Goal: Task Accomplishment & Management: Manage account settings

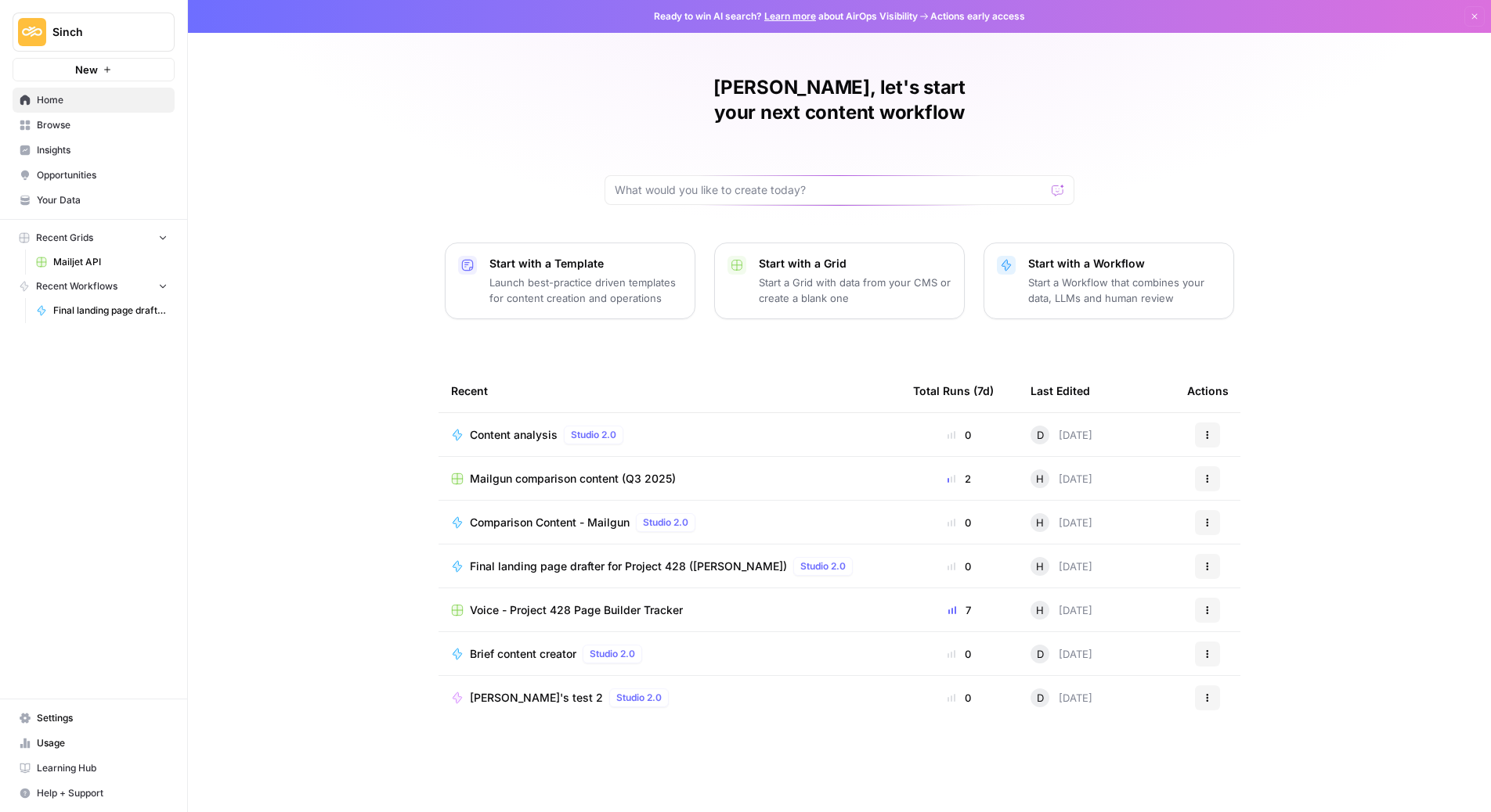
click at [76, 714] on span "Settings" at bounding box center [102, 719] width 130 height 14
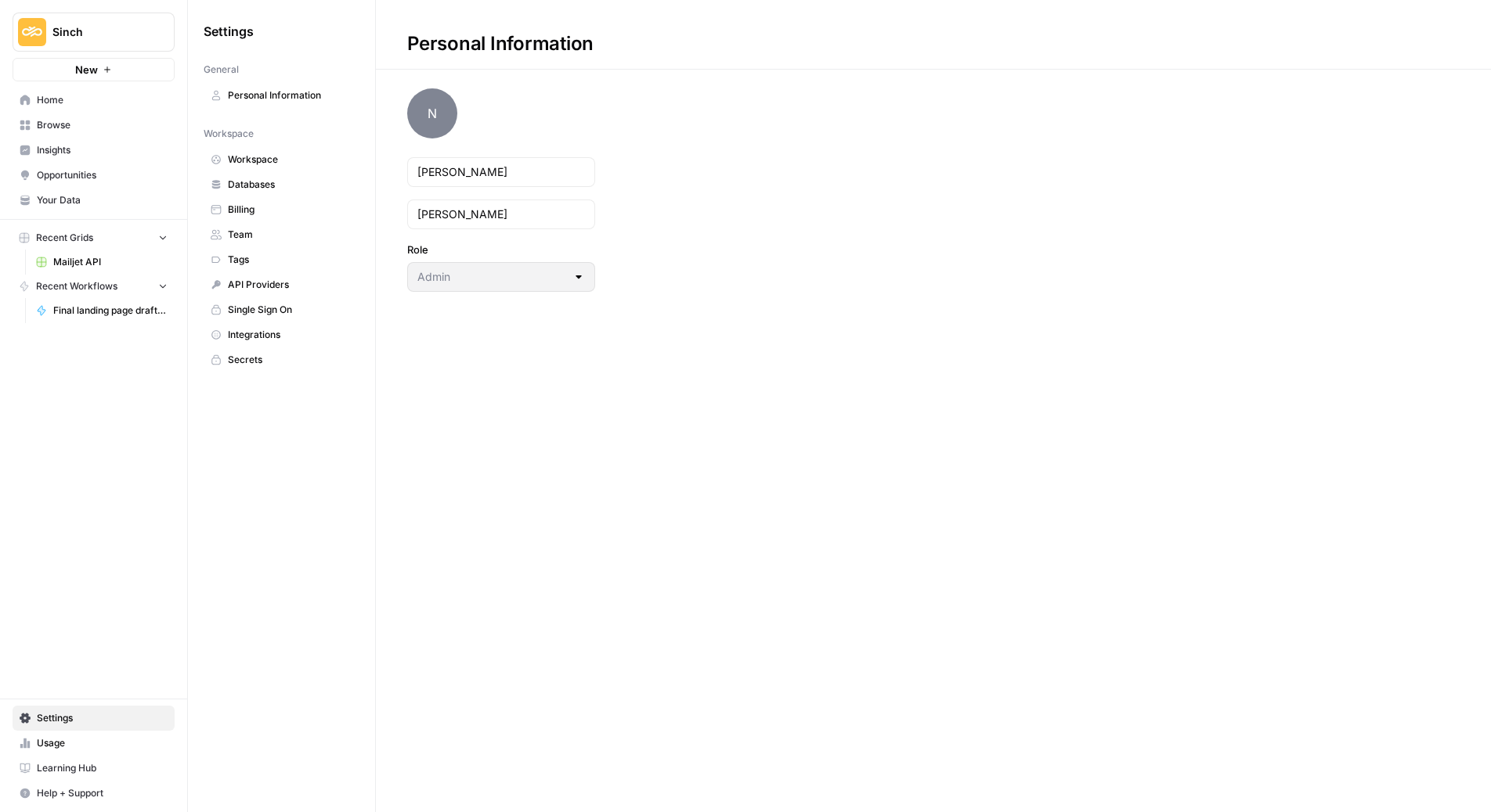
click at [257, 240] on span "Team" at bounding box center [290, 235] width 124 height 14
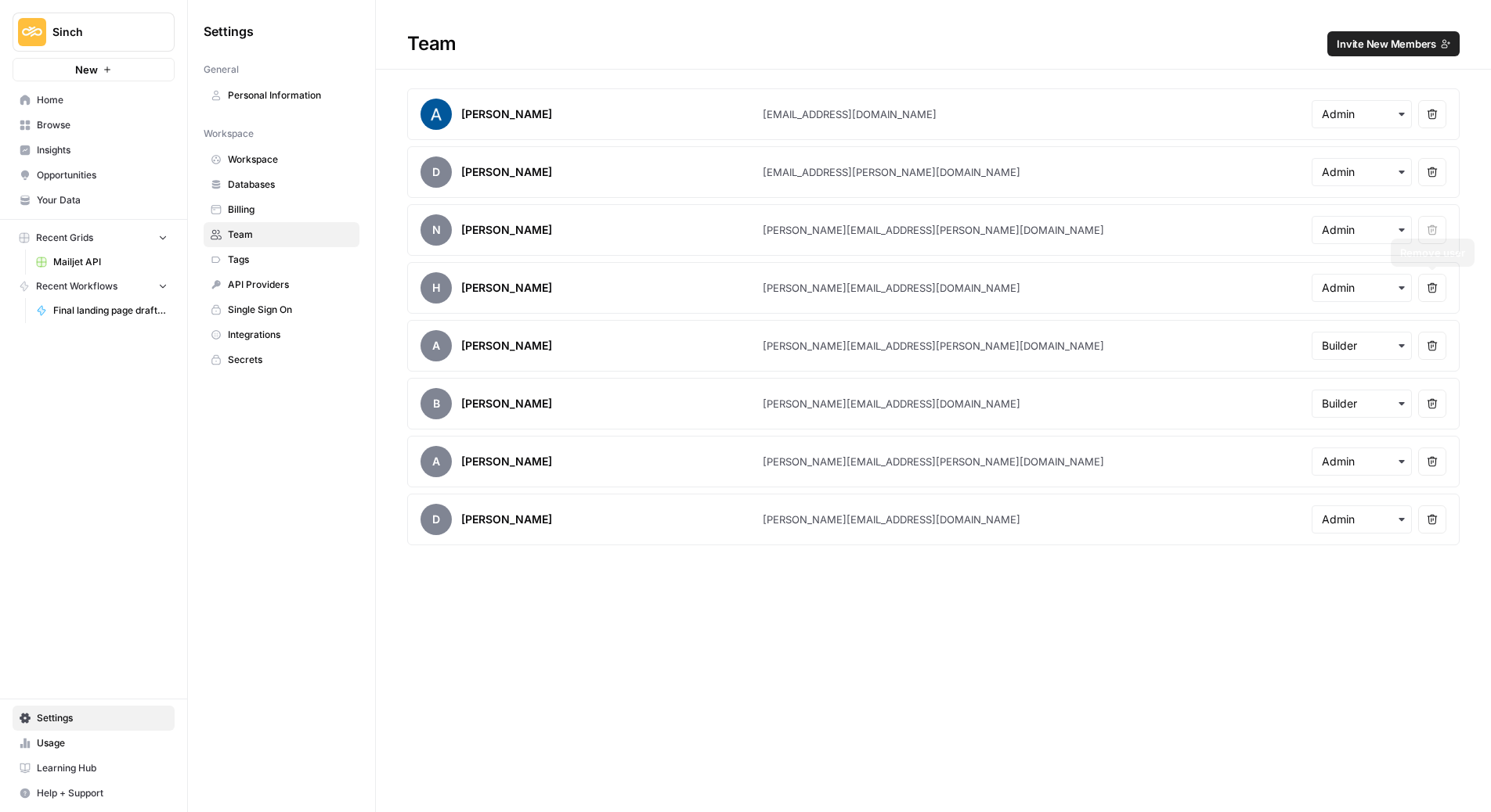
click at [1405, 291] on icon "button" at bounding box center [1402, 288] width 13 height 13
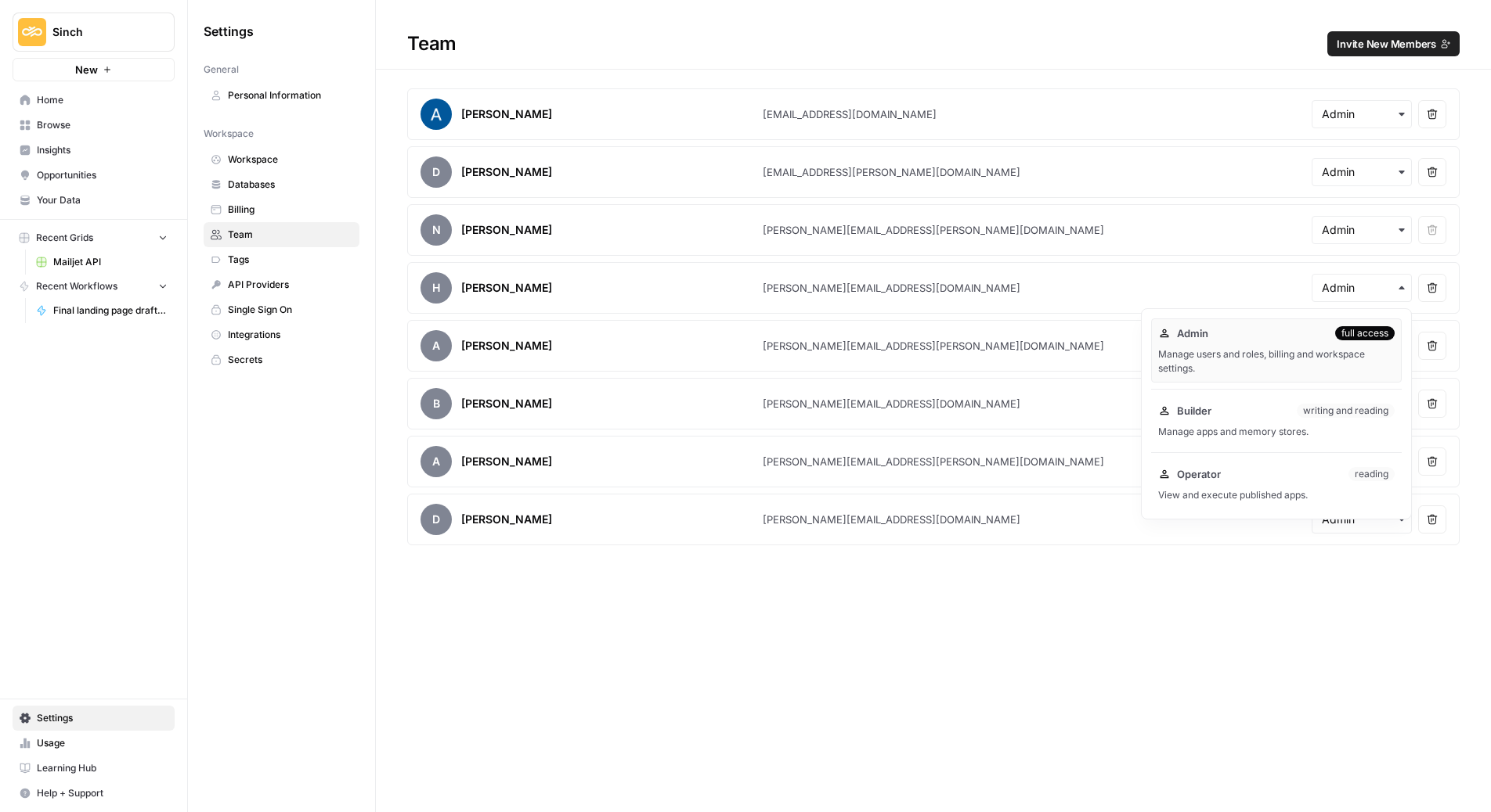
click at [1277, 348] on div "Manage users and roles, billing and workspace settings." at bounding box center [1277, 361] width 237 height 28
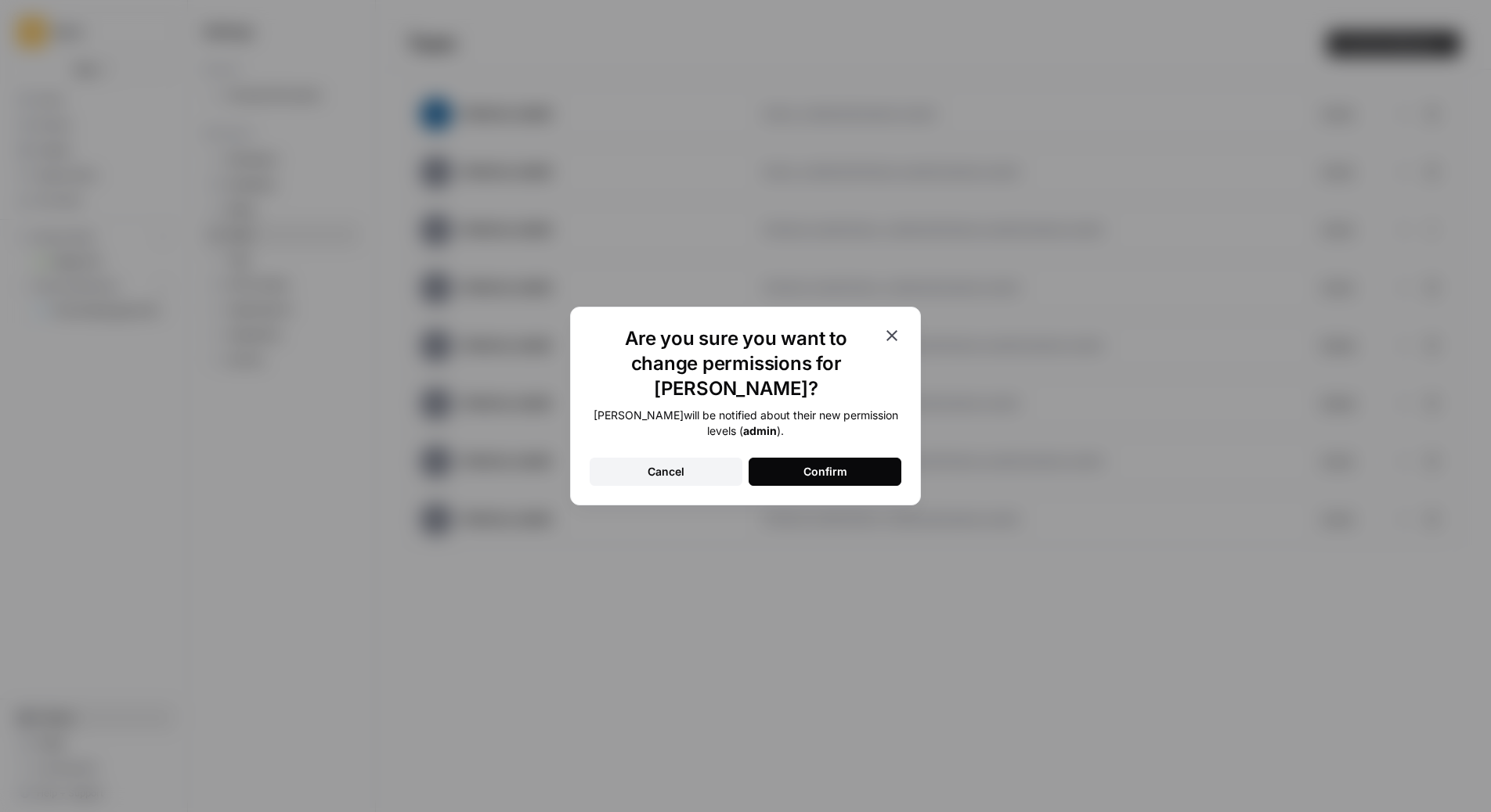
click at [866, 458] on button "Confirm" at bounding box center [825, 472] width 153 height 28
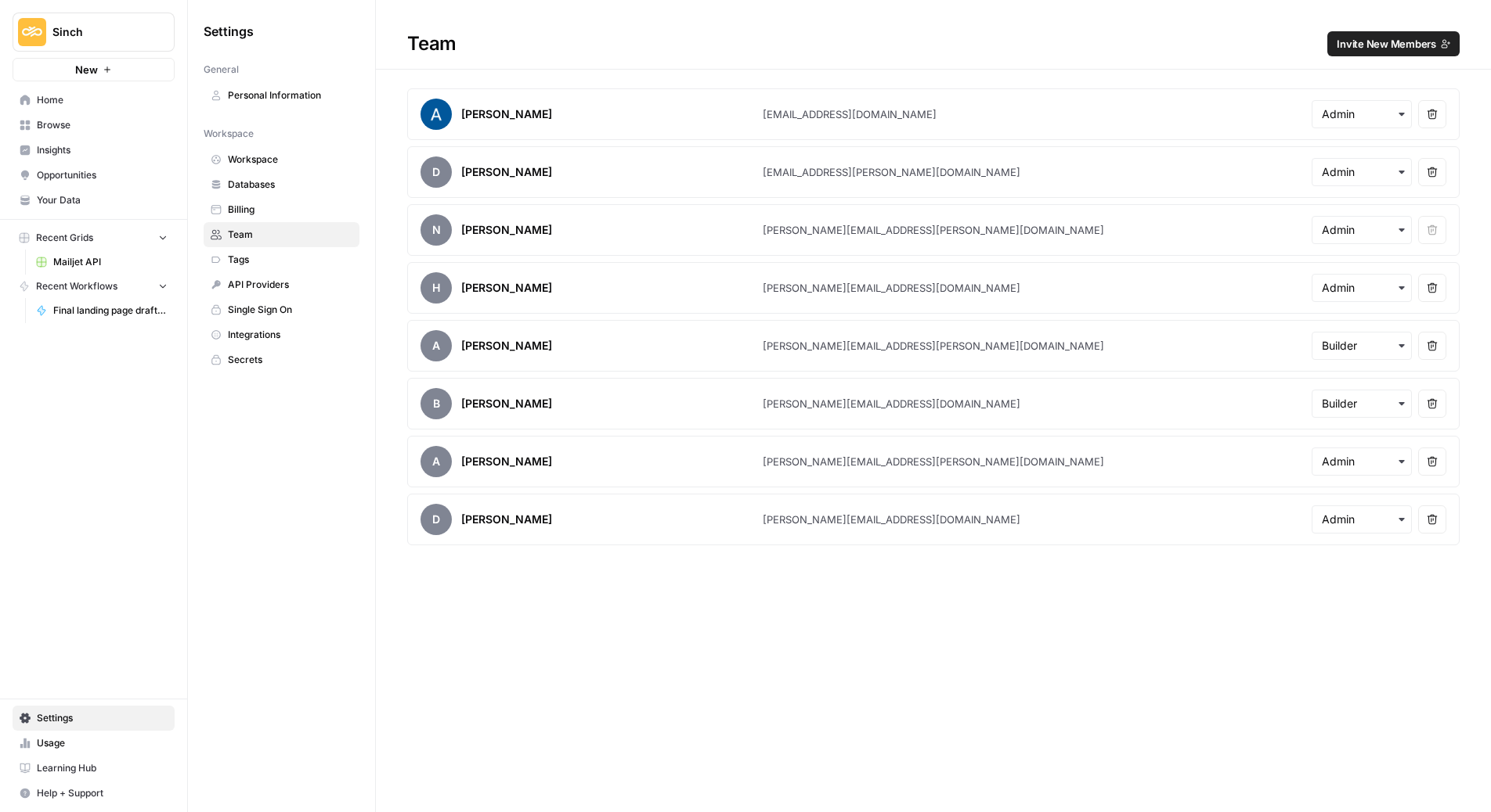
click at [1013, 287] on article "H [PERSON_NAME] [PERSON_NAME][EMAIL_ADDRESS][DOMAIN_NAME] Remove user" at bounding box center [933, 288] width 1053 height 51
click at [1360, 292] on input "text" at bounding box center [1361, 288] width 80 height 15
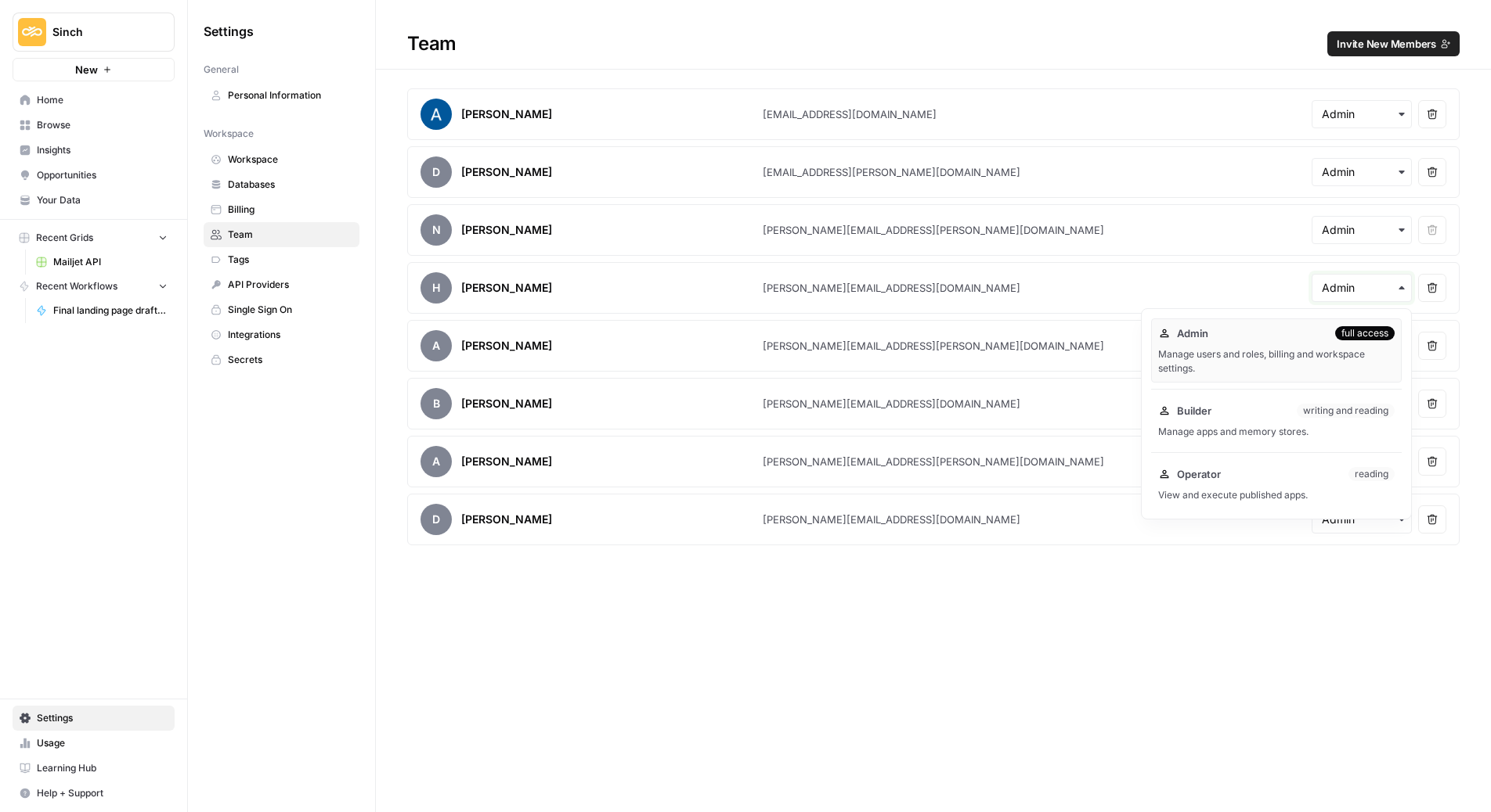
click at [1360, 292] on input "text" at bounding box center [1361, 288] width 80 height 15
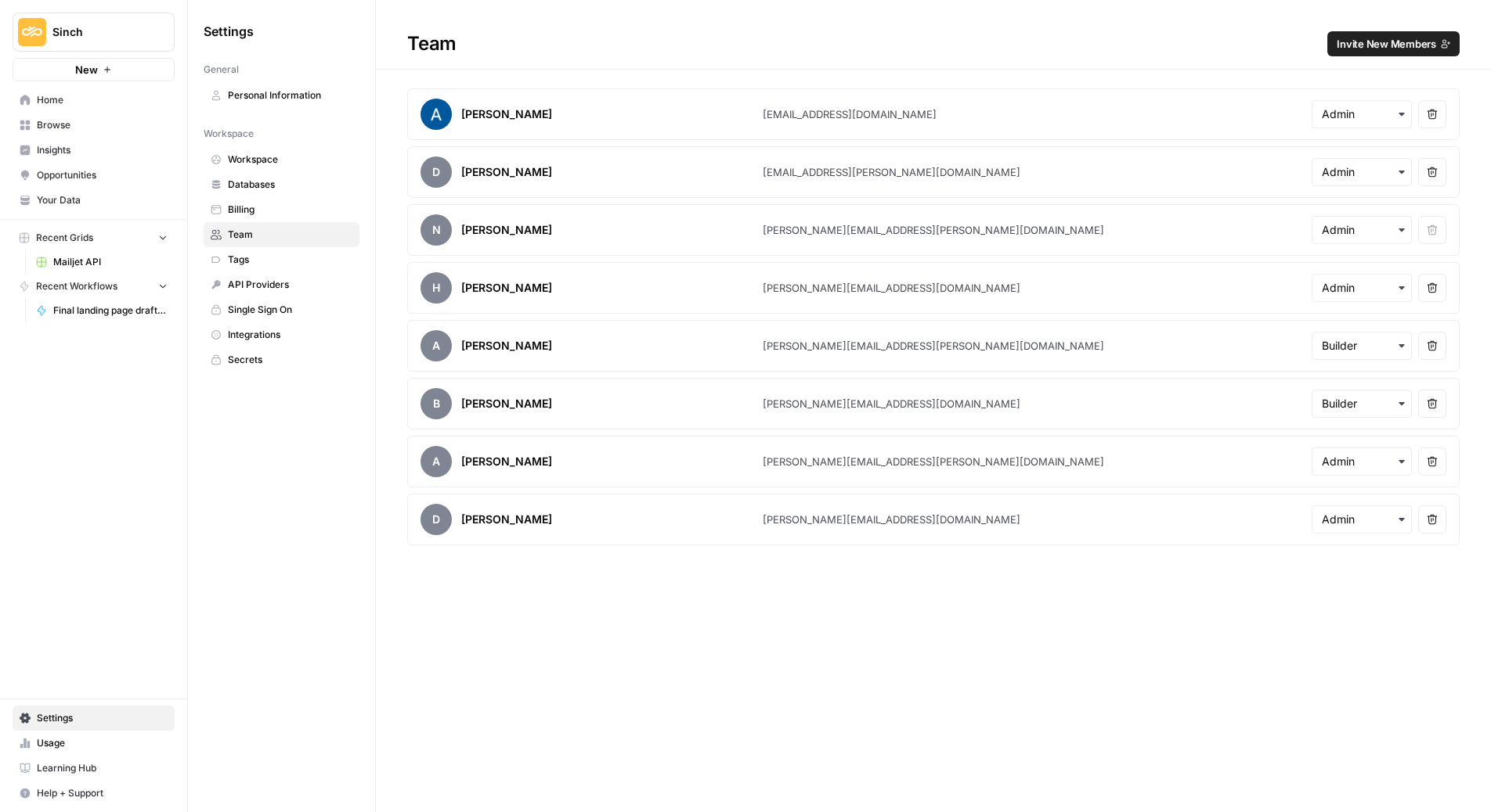
click at [1170, 301] on article "H [PERSON_NAME] [PERSON_NAME][EMAIL_ADDRESS][DOMAIN_NAME] Remove user" at bounding box center [933, 288] width 1053 height 51
click at [502, 281] on div "[PERSON_NAME]" at bounding box center [507, 288] width 91 height 15
click at [1433, 287] on icon "button" at bounding box center [1433, 288] width 10 height 10
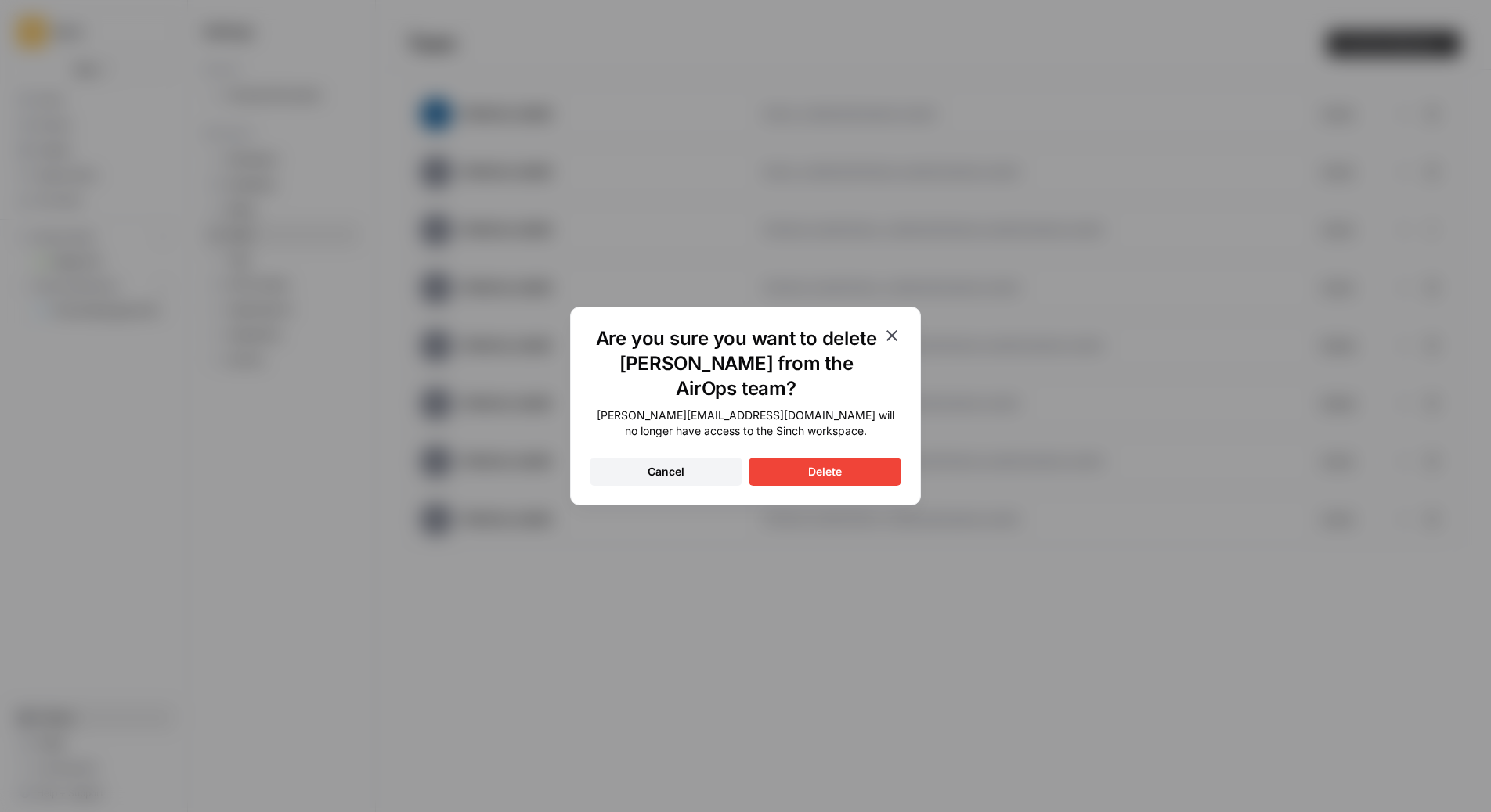
click at [850, 472] on button "Delete" at bounding box center [825, 472] width 153 height 28
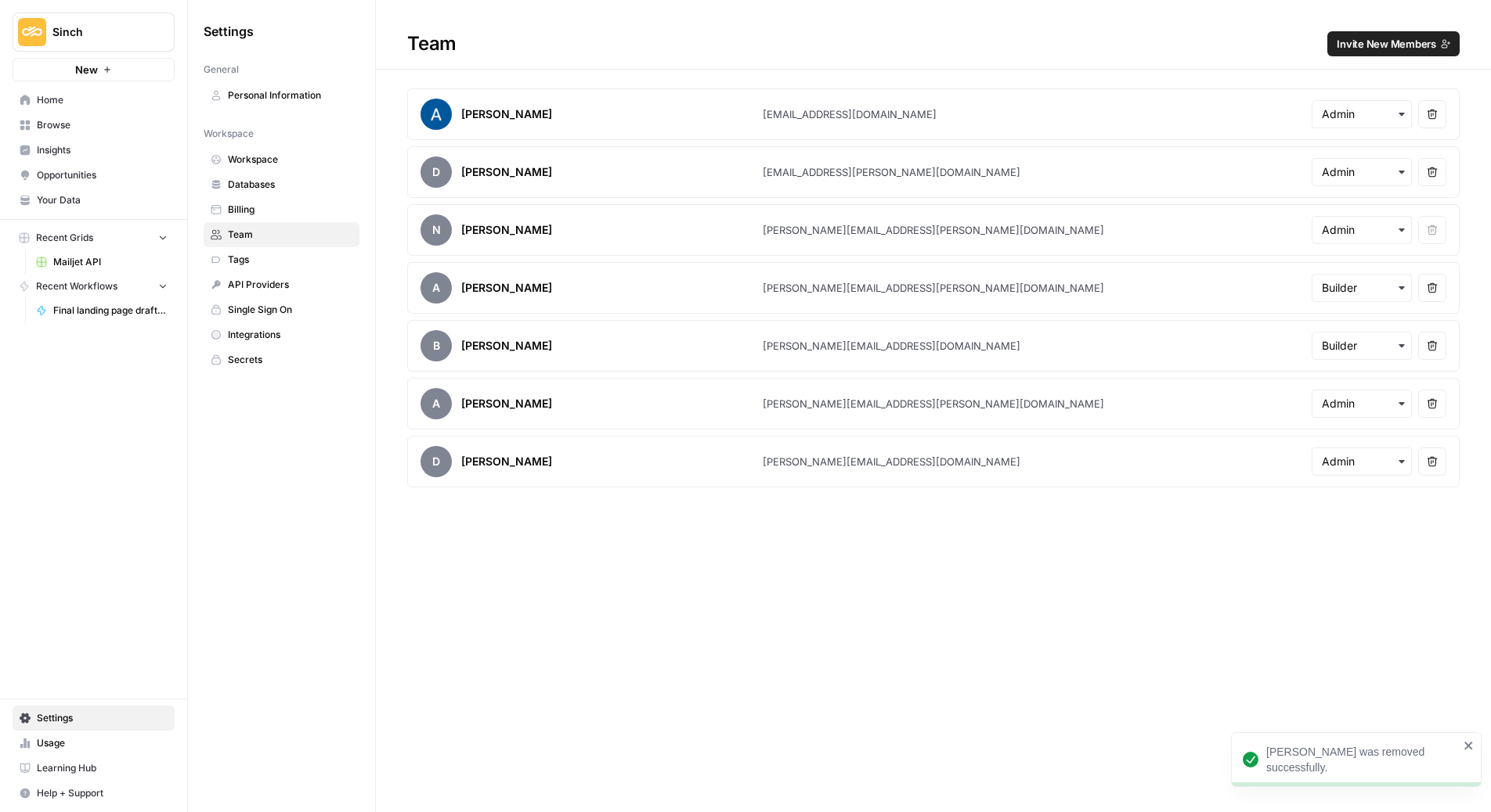
click at [1374, 42] on span "Invite New Members" at bounding box center [1386, 44] width 100 height 15
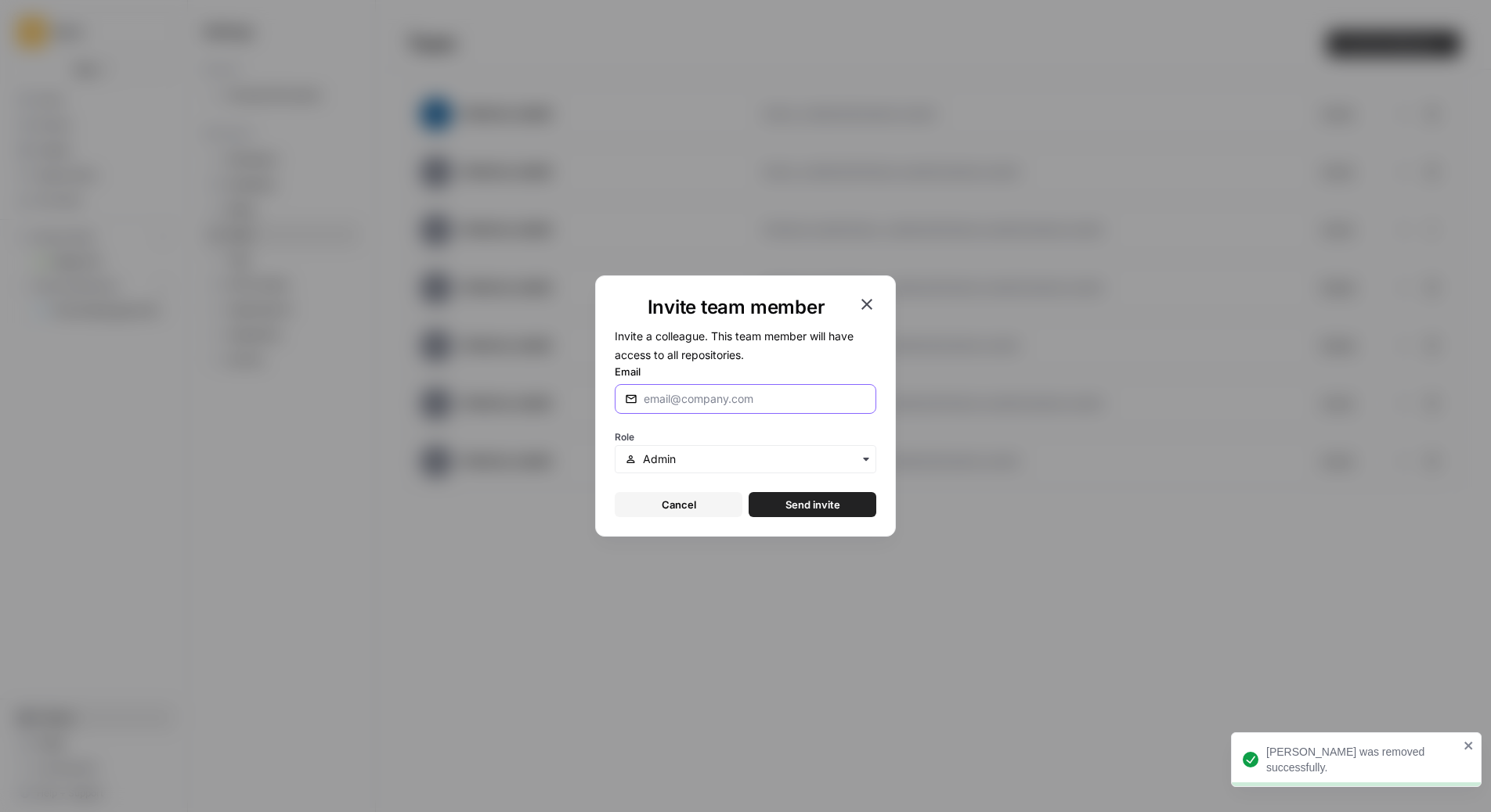
click at [799, 391] on input "Email" at bounding box center [754, 399] width 222 height 15
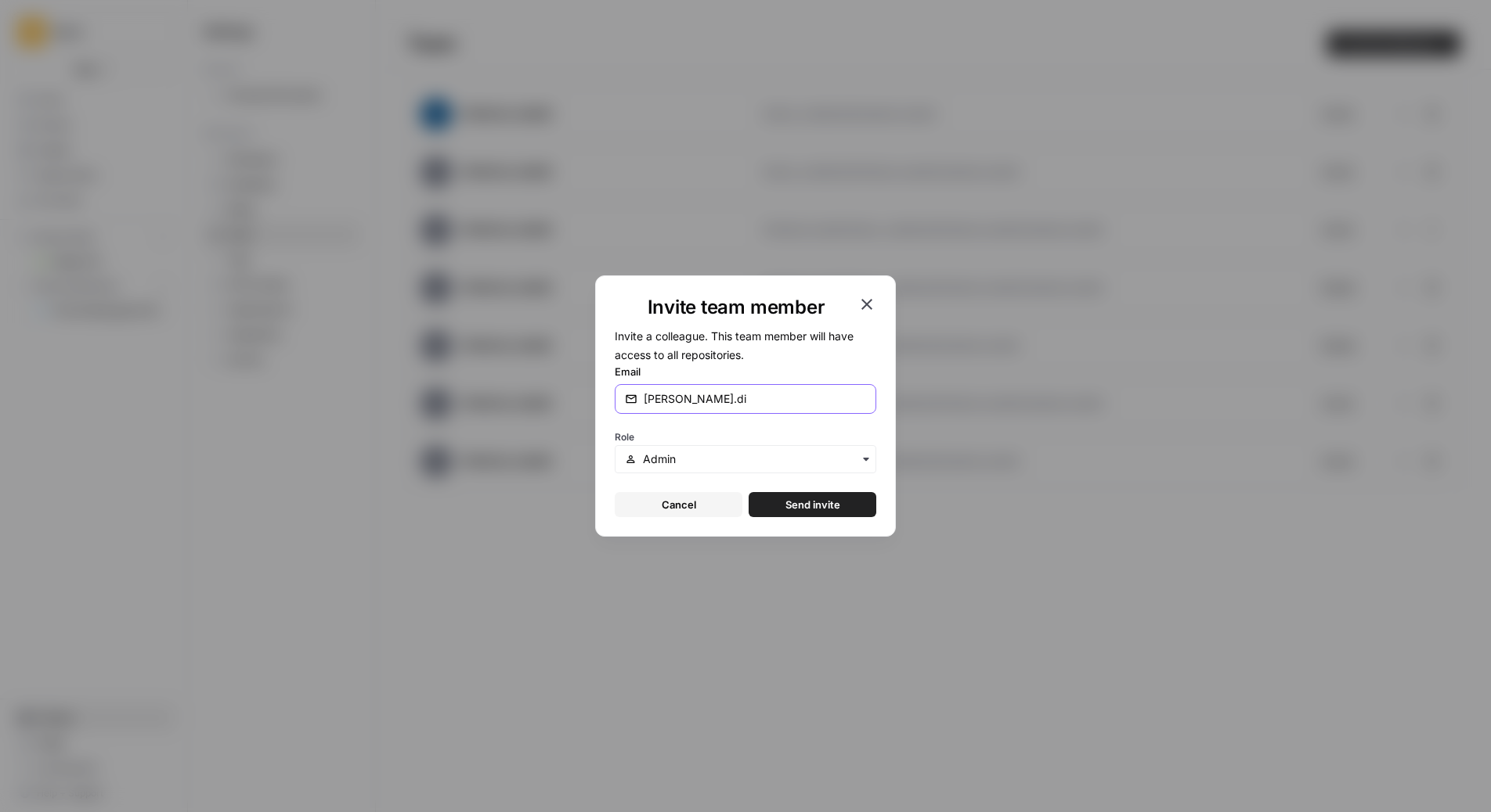
type input "[PERSON_NAME][EMAIL_ADDRESS][DOMAIN_NAME]"
click at [794, 500] on span "Send invite" at bounding box center [813, 505] width 55 height 15
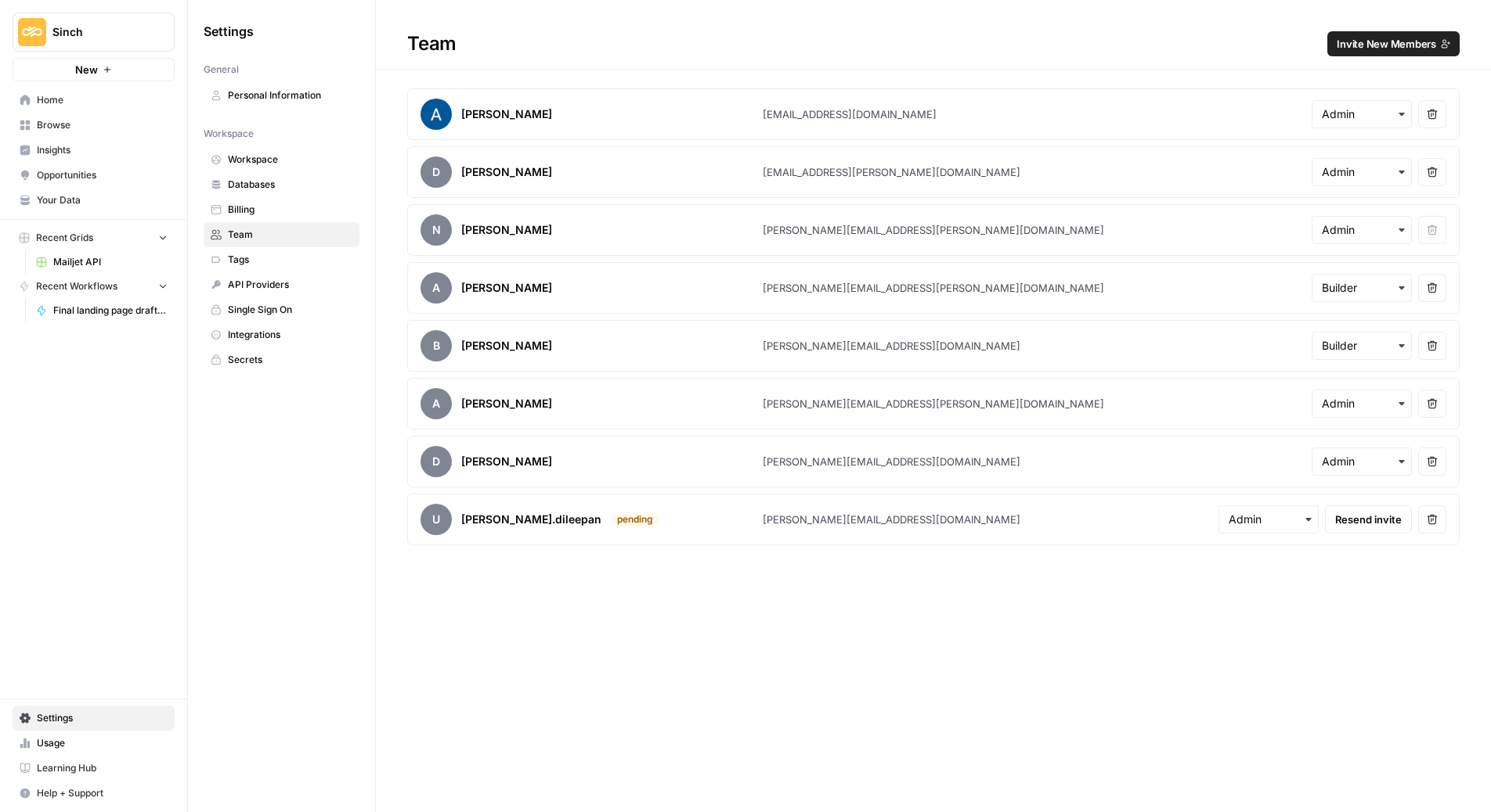
click at [1379, 523] on span "Resend invite" at bounding box center [1368, 520] width 67 height 15
